Goal: Navigation & Orientation: Find specific page/section

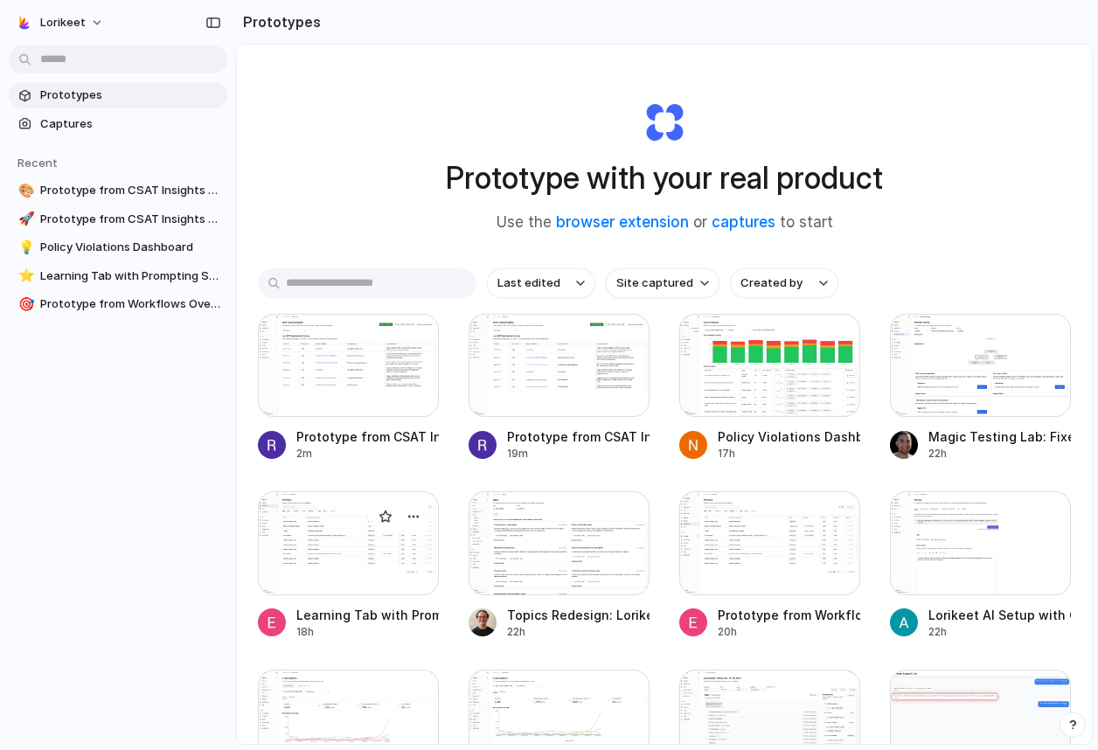
scroll to position [7, 0]
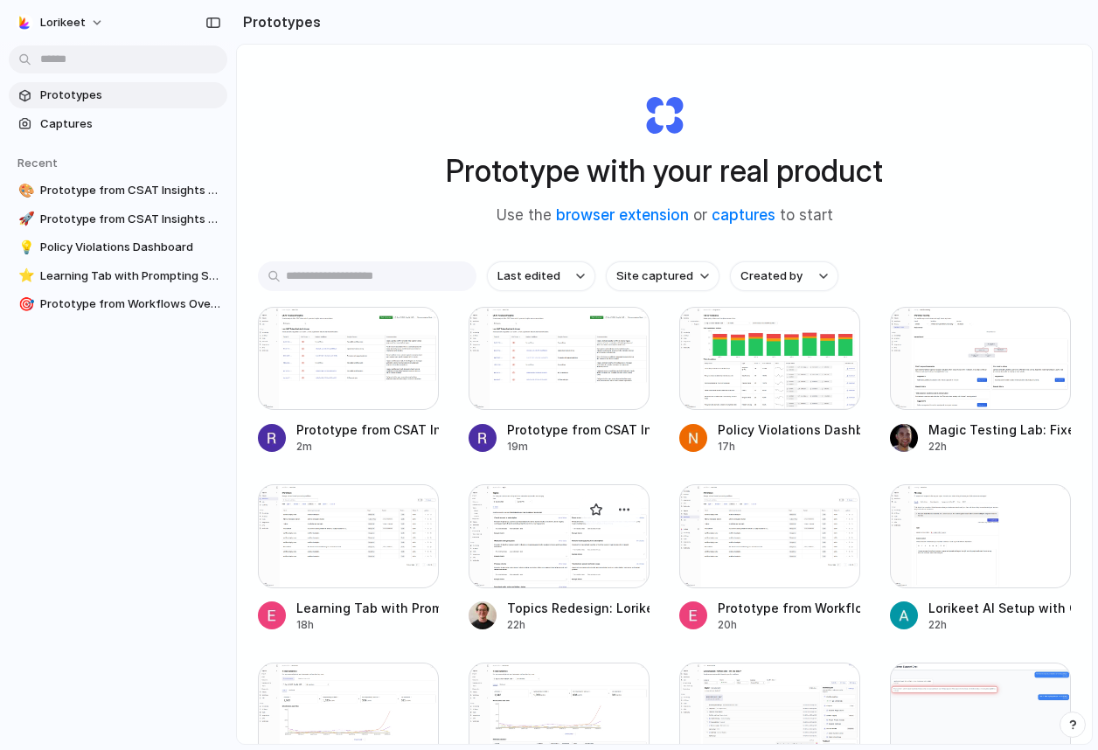
click at [525, 572] on div at bounding box center [559, 535] width 181 height 103
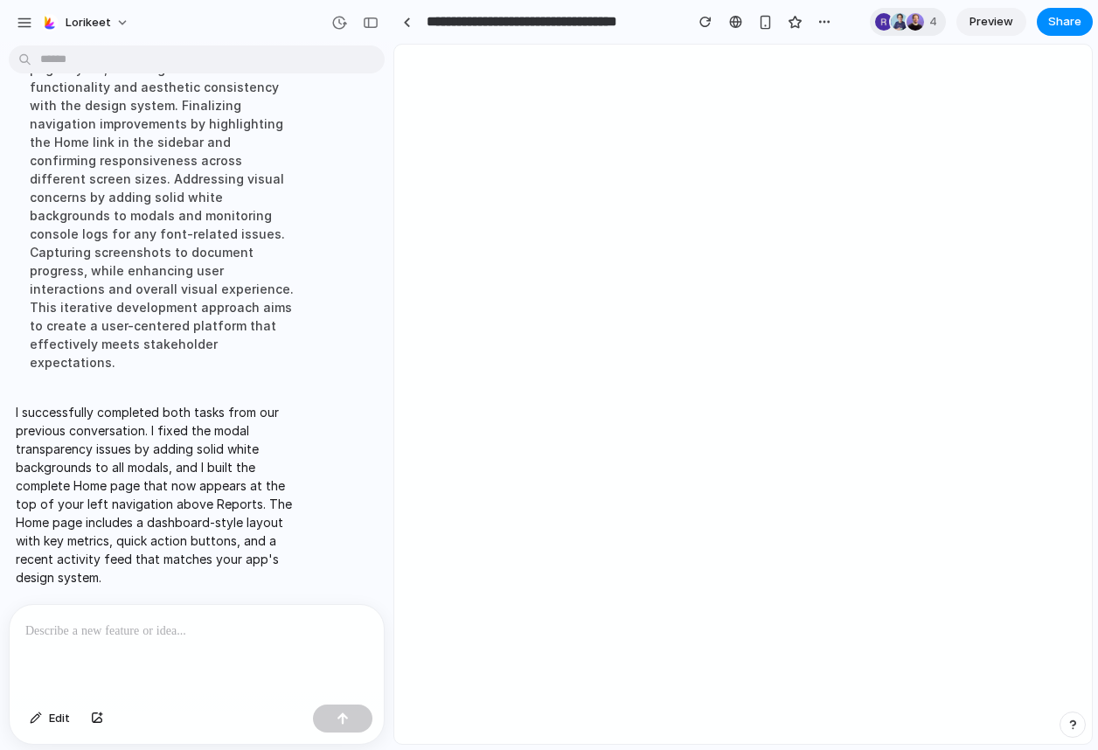
scroll to position [7465, 0]
click at [404, 21] on div at bounding box center [407, 22] width 8 height 10
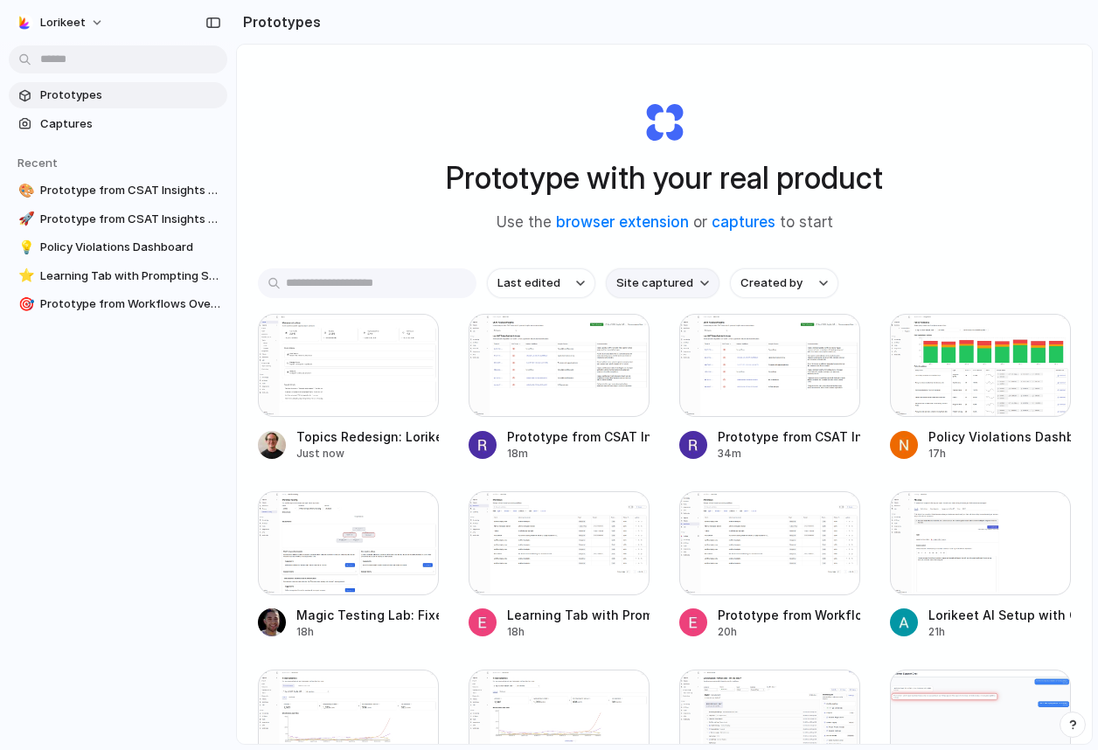
click at [678, 291] on span "Site captured" at bounding box center [654, 283] width 77 height 17
click at [677, 417] on li "localhost" at bounding box center [681, 416] width 143 height 28
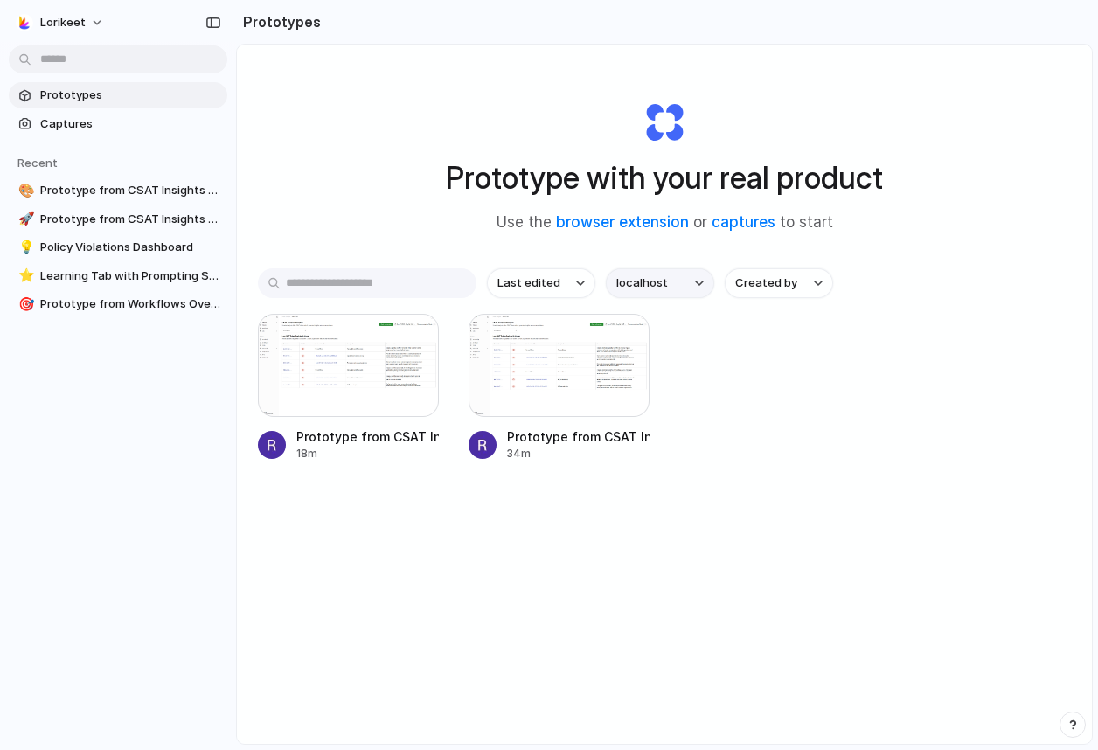
click at [674, 286] on button "localhost" at bounding box center [660, 283] width 108 height 30
click at [645, 347] on li "All sites" at bounding box center [681, 360] width 143 height 28
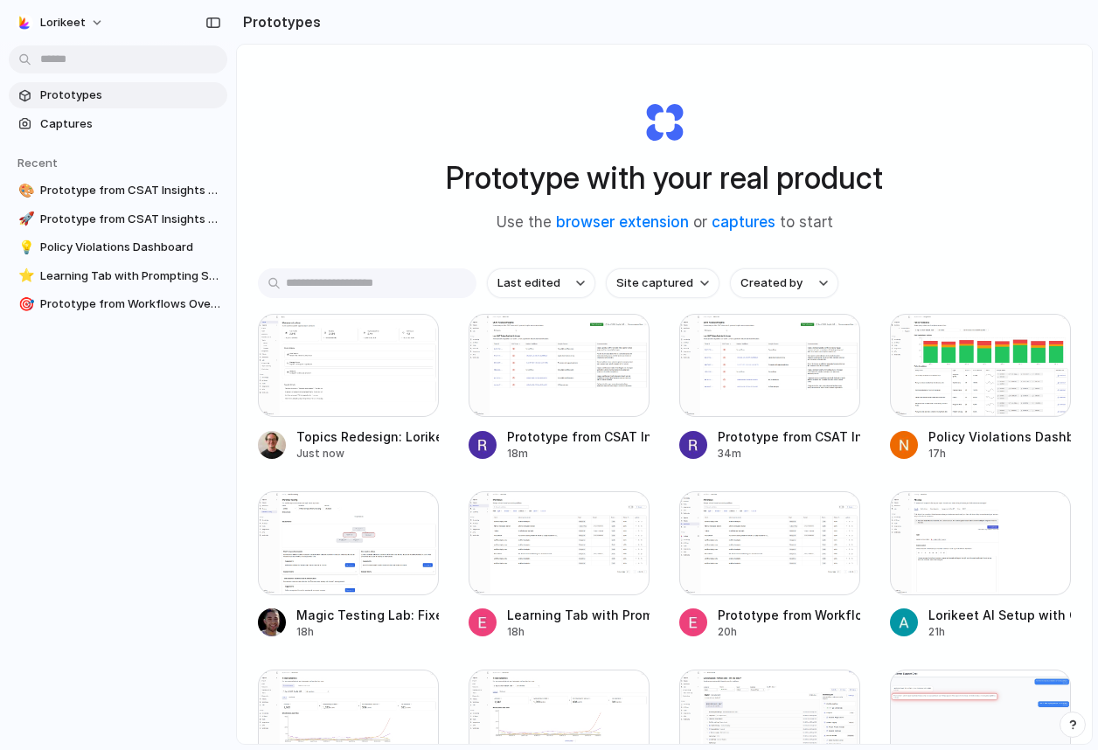
click at [385, 285] on input "text" at bounding box center [367, 283] width 219 height 30
click at [54, 122] on span "Captures" at bounding box center [130, 123] width 180 height 17
